Goal: Task Accomplishment & Management: Use online tool/utility

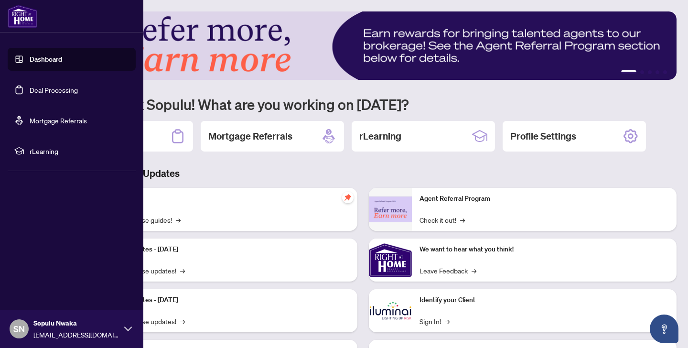
click at [40, 92] on link "Deal Processing" at bounding box center [54, 90] width 48 height 9
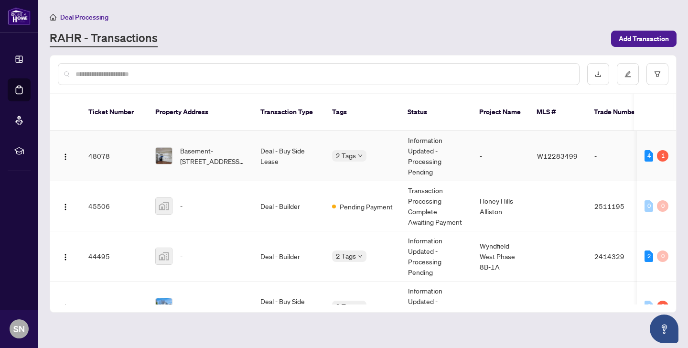
click at [265, 153] on td "Deal - Buy Side Lease" at bounding box center [289, 156] width 72 height 50
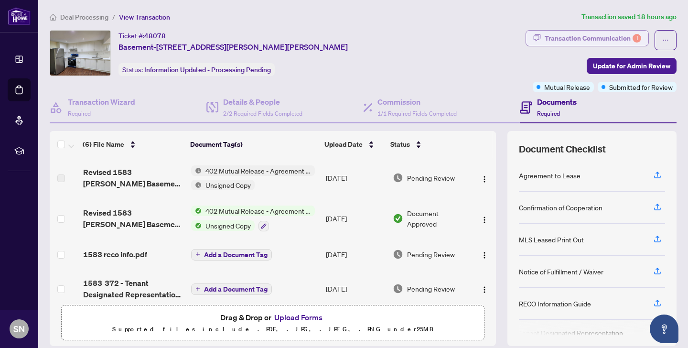
click at [598, 35] on div "Transaction Communication 1" at bounding box center [593, 38] width 97 height 15
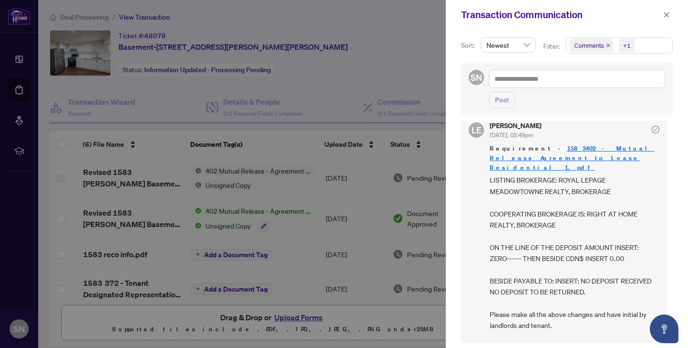
scroll to position [165, 0]
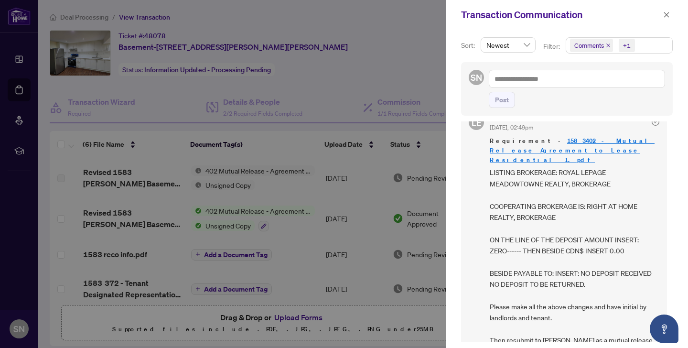
click at [394, 45] on div at bounding box center [344, 174] width 688 height 348
click at [667, 15] on icon "close" at bounding box center [666, 14] width 7 height 7
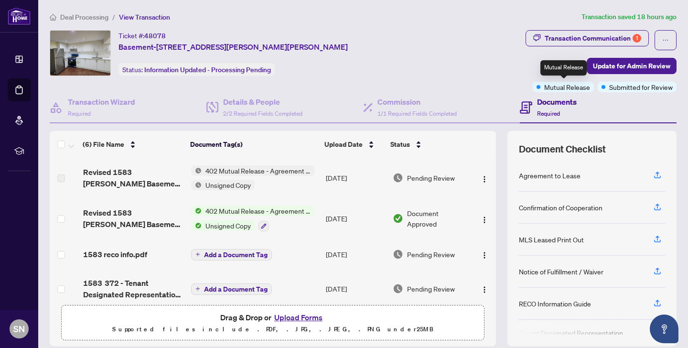
click at [572, 89] on span "Mutual Release" at bounding box center [567, 87] width 46 height 11
click at [281, 167] on span "402 Mutual Release - Agreement to Lease - Residential" at bounding box center [258, 170] width 113 height 11
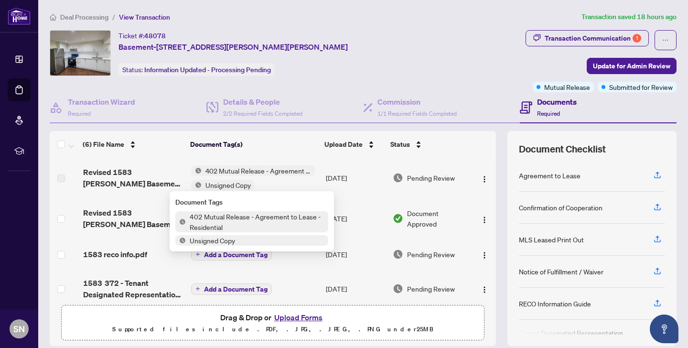
click at [269, 217] on span "402 Mutual Release - Agreement to Lease - Residential" at bounding box center [257, 221] width 142 height 21
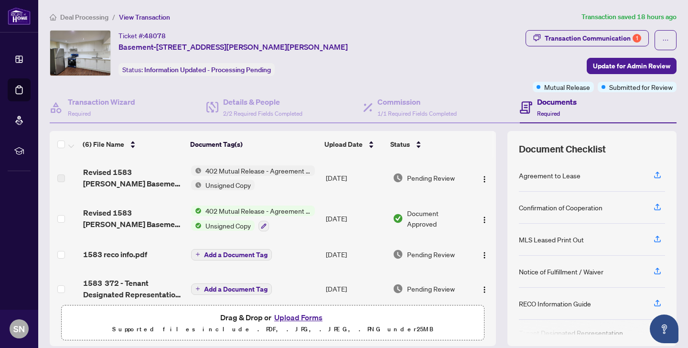
click at [311, 73] on div "Ticket #: 48078 Basement-[STREET_ADDRESS][PERSON_NAME][PERSON_NAME] Status: Inf…" at bounding box center [232, 53] width 229 height 46
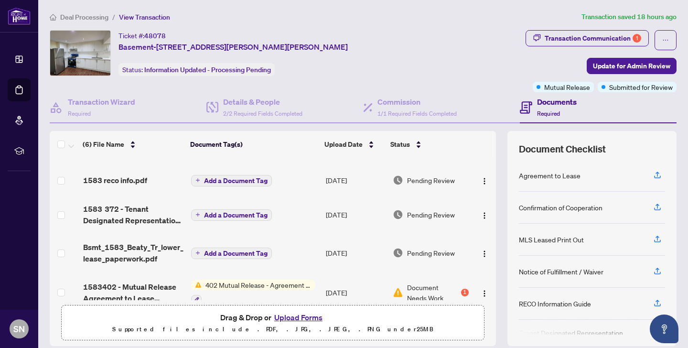
scroll to position [89, 0]
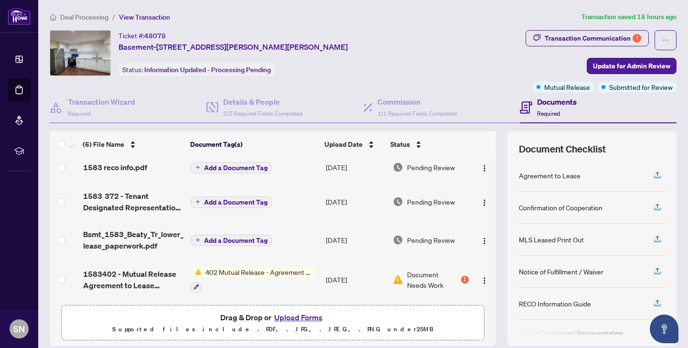
click at [262, 268] on span "402 Mutual Release - Agreement to Lease - Residential" at bounding box center [258, 272] width 113 height 11
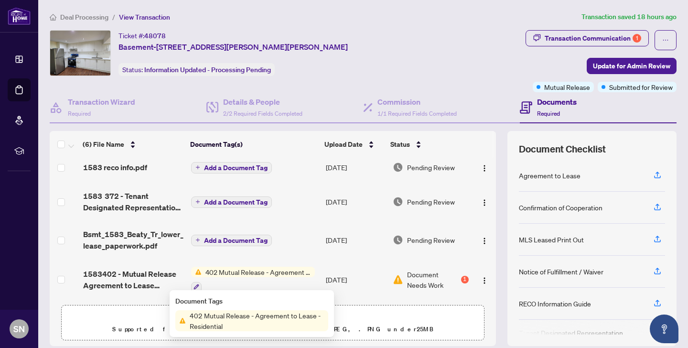
click at [348, 269] on td "[DATE]" at bounding box center [355, 279] width 67 height 41
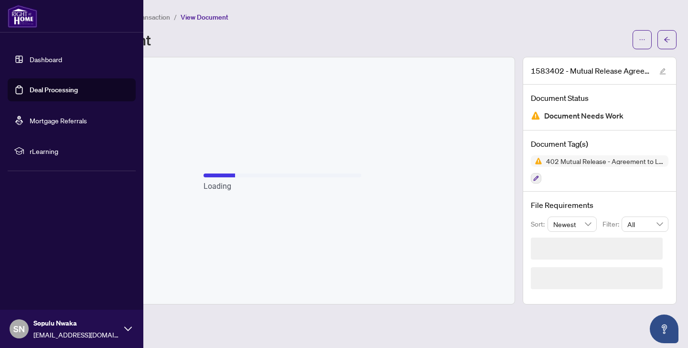
click at [39, 92] on link "Deal Processing" at bounding box center [54, 90] width 48 height 9
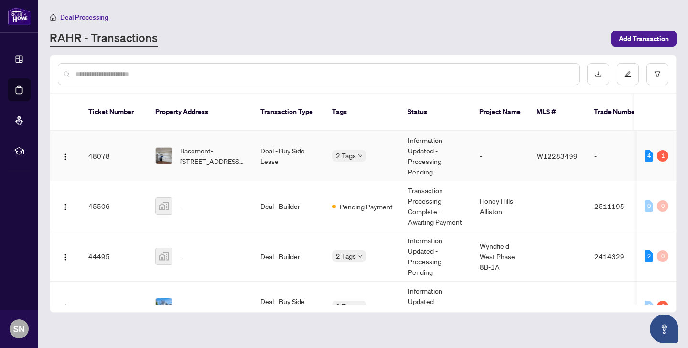
click at [654, 150] on div "4 1" at bounding box center [657, 155] width 24 height 11
click at [277, 147] on td "Deal - Buy Side Lease" at bounding box center [289, 156] width 72 height 50
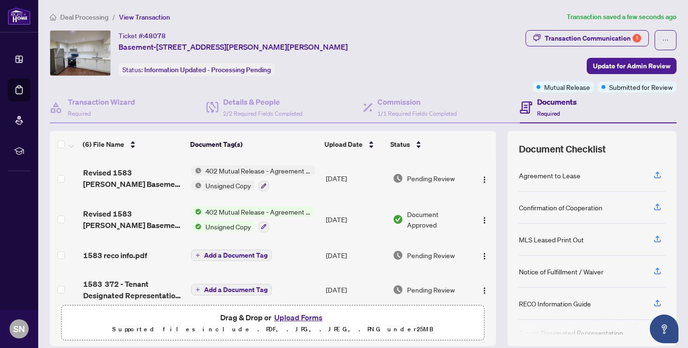
click at [552, 108] on div "Documents Required" at bounding box center [557, 107] width 40 height 22
click at [222, 169] on span "402 Mutual Release - Agreement to Lease - Residential" at bounding box center [258, 170] width 113 height 11
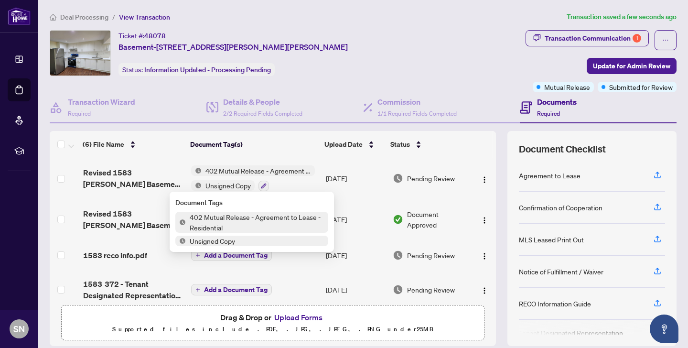
click at [221, 188] on span "Unsigned Copy" at bounding box center [228, 185] width 53 height 11
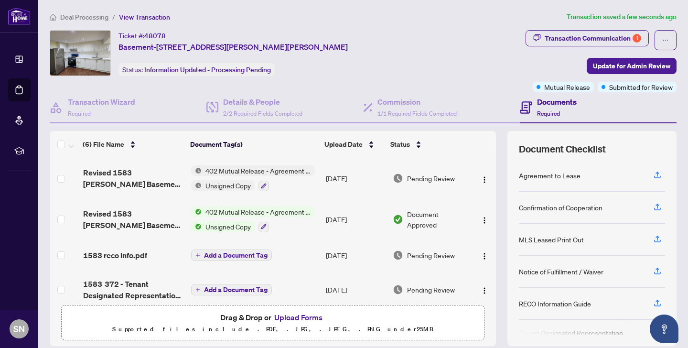
click at [290, 169] on span "402 Mutual Release - Agreement to Lease - Residential" at bounding box center [258, 170] width 113 height 11
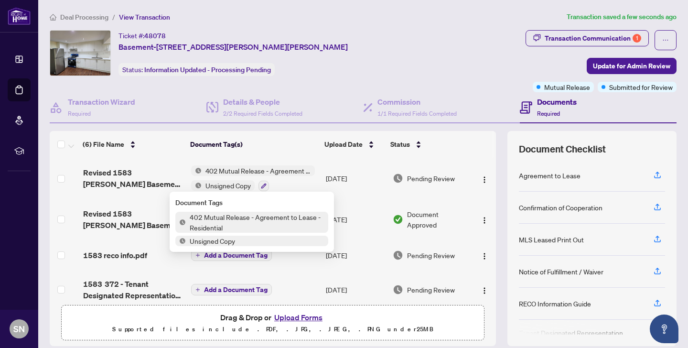
click at [290, 169] on span "402 Mutual Release - Agreement to Lease - Residential" at bounding box center [258, 170] width 113 height 11
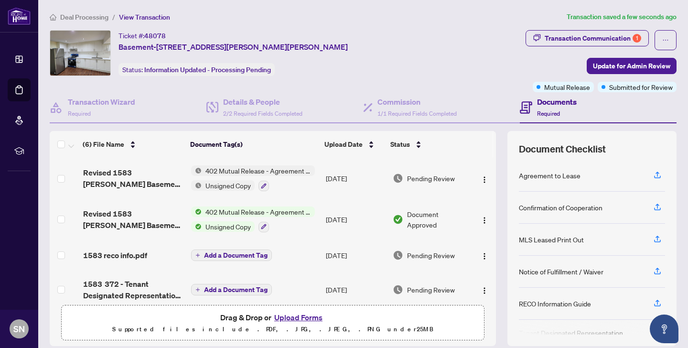
click at [290, 169] on span "402 Mutual Release - Agreement to Lease - Residential" at bounding box center [258, 170] width 113 height 11
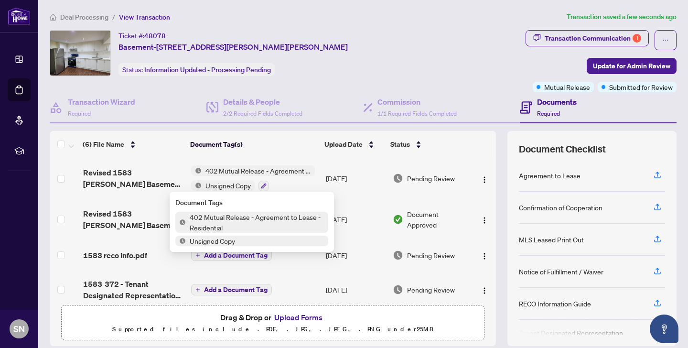
click at [240, 220] on span "402 Mutual Release - Agreement to Lease - Residential" at bounding box center [257, 222] width 142 height 21
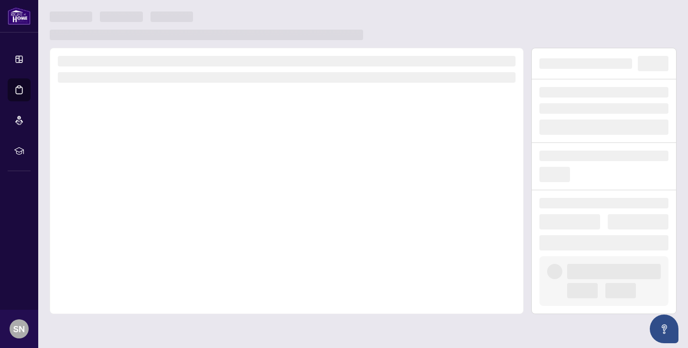
click at [240, 220] on div at bounding box center [287, 181] width 474 height 266
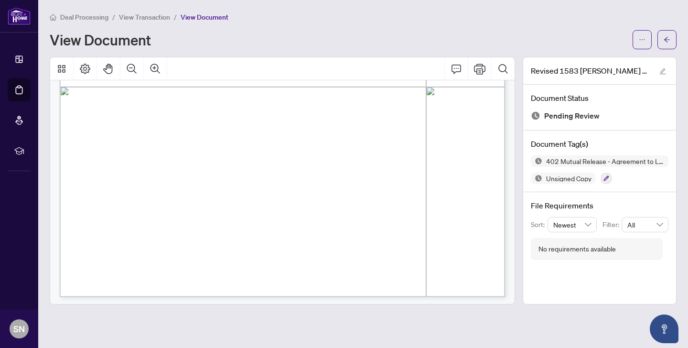
scroll to position [372, 0]
click at [480, 66] on icon "Print" at bounding box center [479, 68] width 11 height 11
